Goal: Go to known website: Go to known website

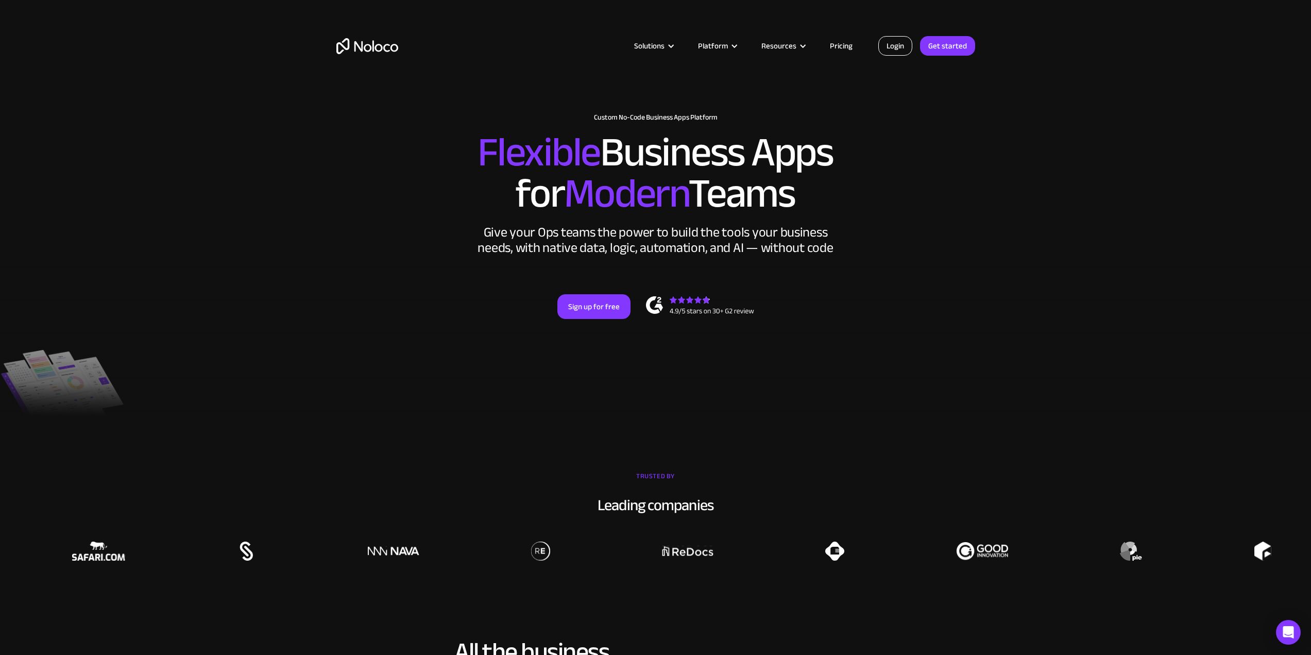
click at [891, 37] on link "Login" at bounding box center [895, 46] width 34 height 20
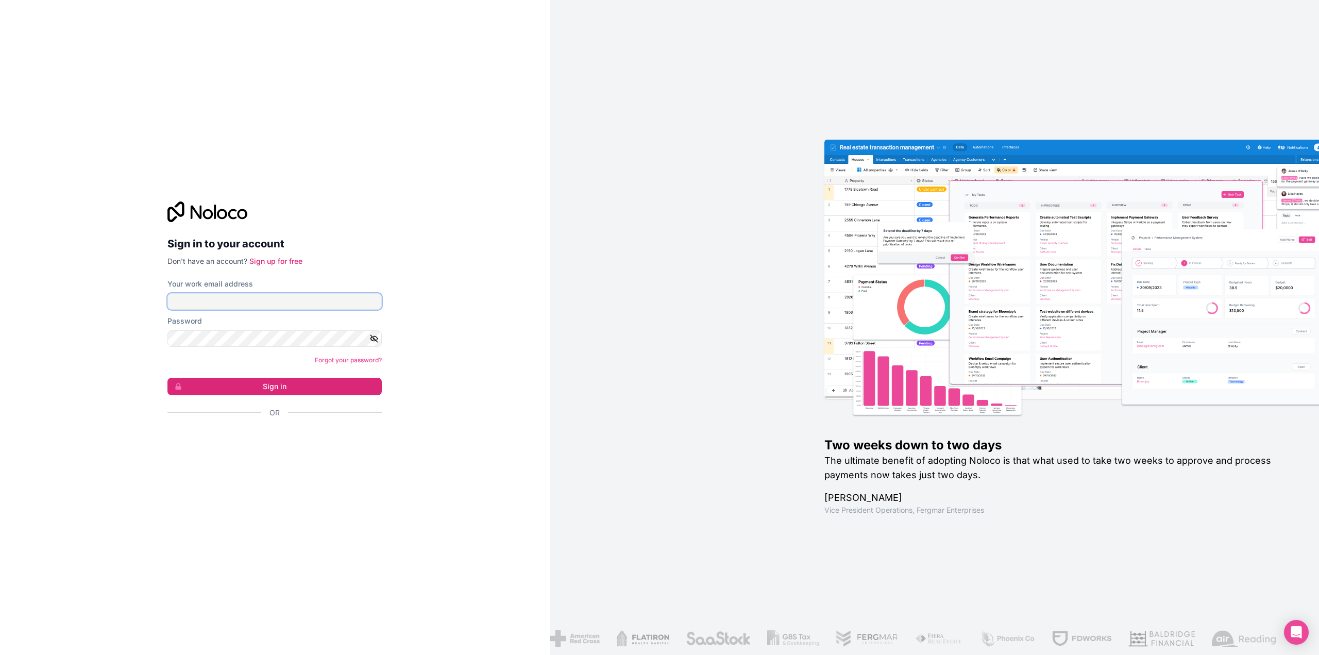
type input "david.smolen@beginsoftware.com"
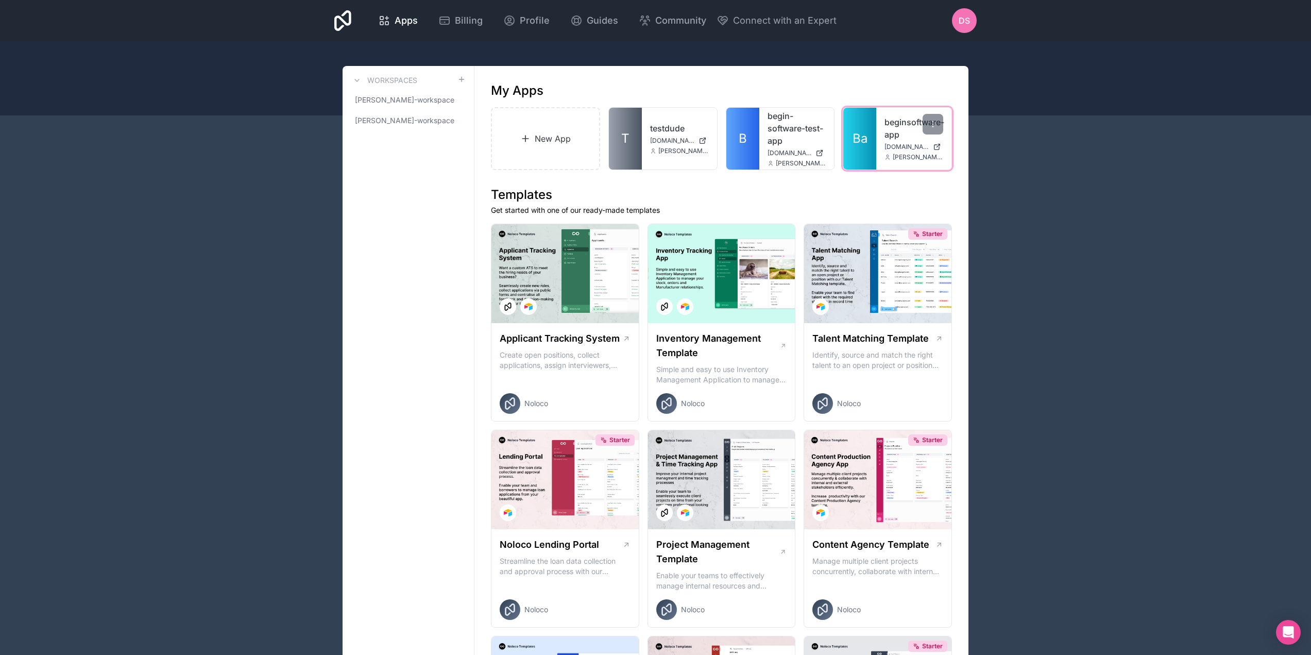
click at [898, 151] on div "beginsoftware-app beginsoftware-app.noloco.co david.smolen@beginsoftware.com" at bounding box center [913, 139] width 75 height 62
click at [894, 131] on link "beginsoftware-app" at bounding box center [914, 128] width 59 height 25
